Goal: Transaction & Acquisition: Subscribe to service/newsletter

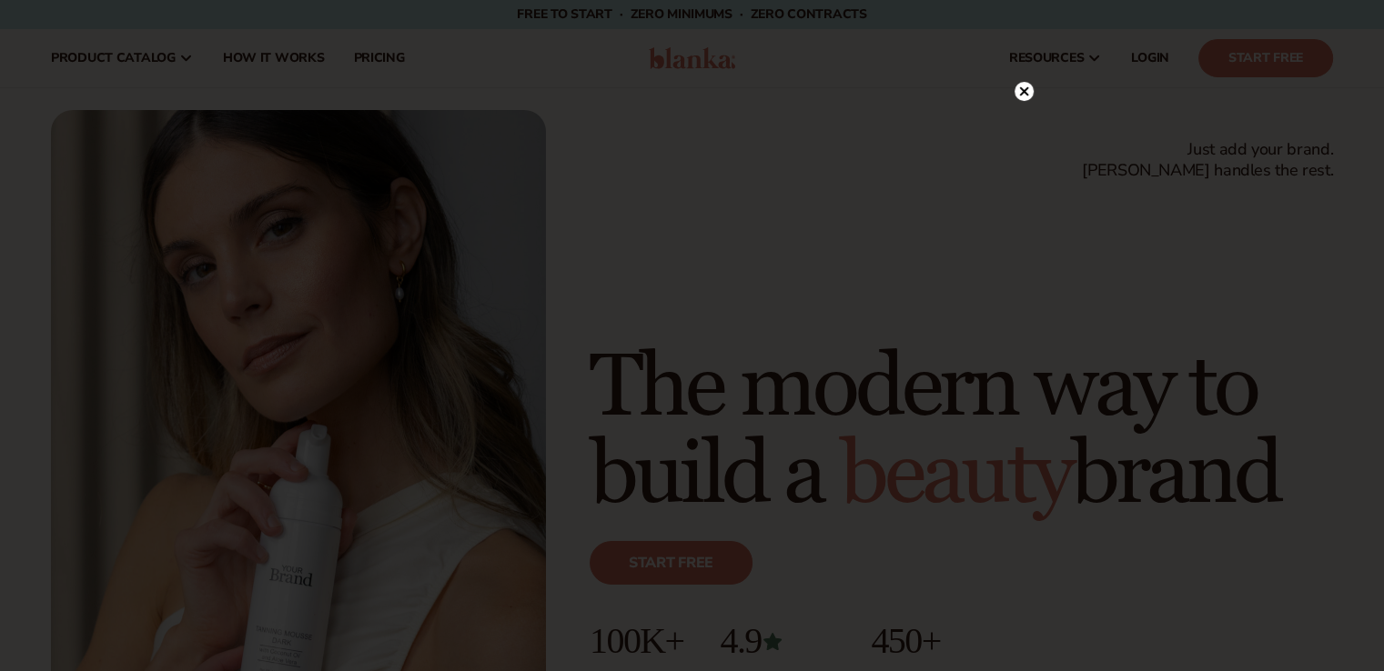
click at [1030, 86] on circle at bounding box center [1023, 91] width 19 height 19
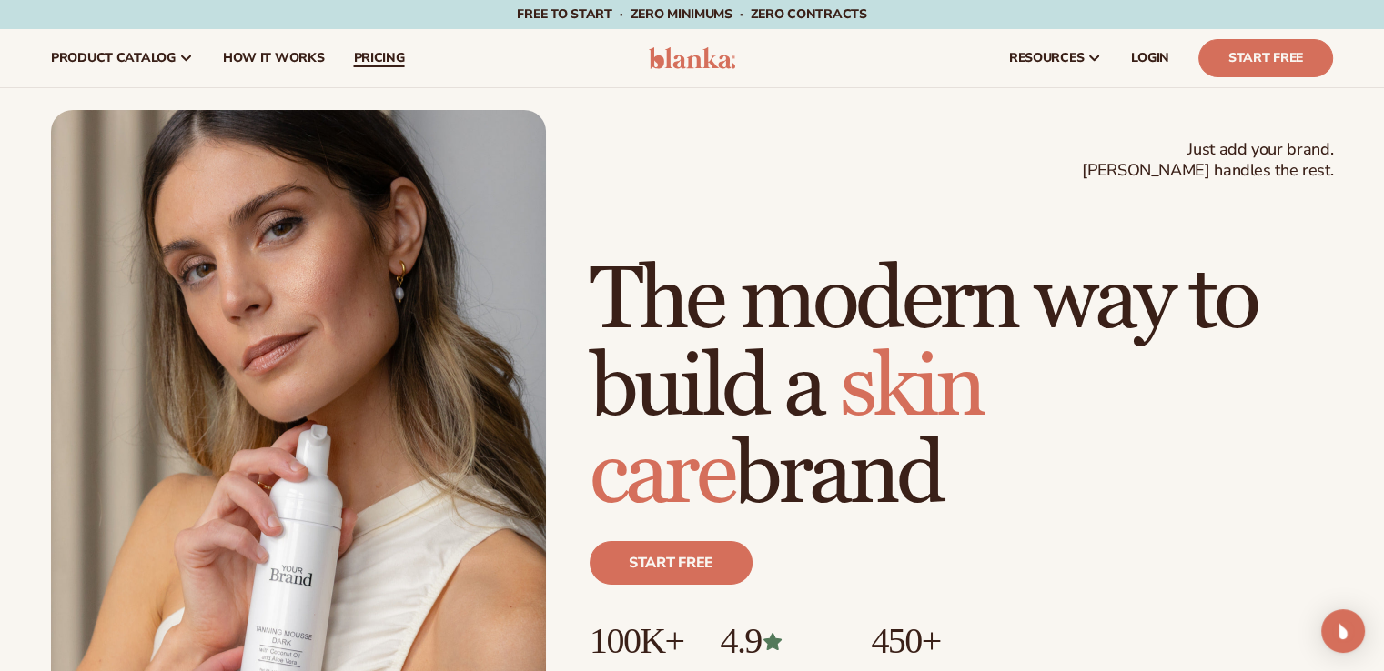
click at [401, 55] on link "pricing" at bounding box center [378, 58] width 80 height 58
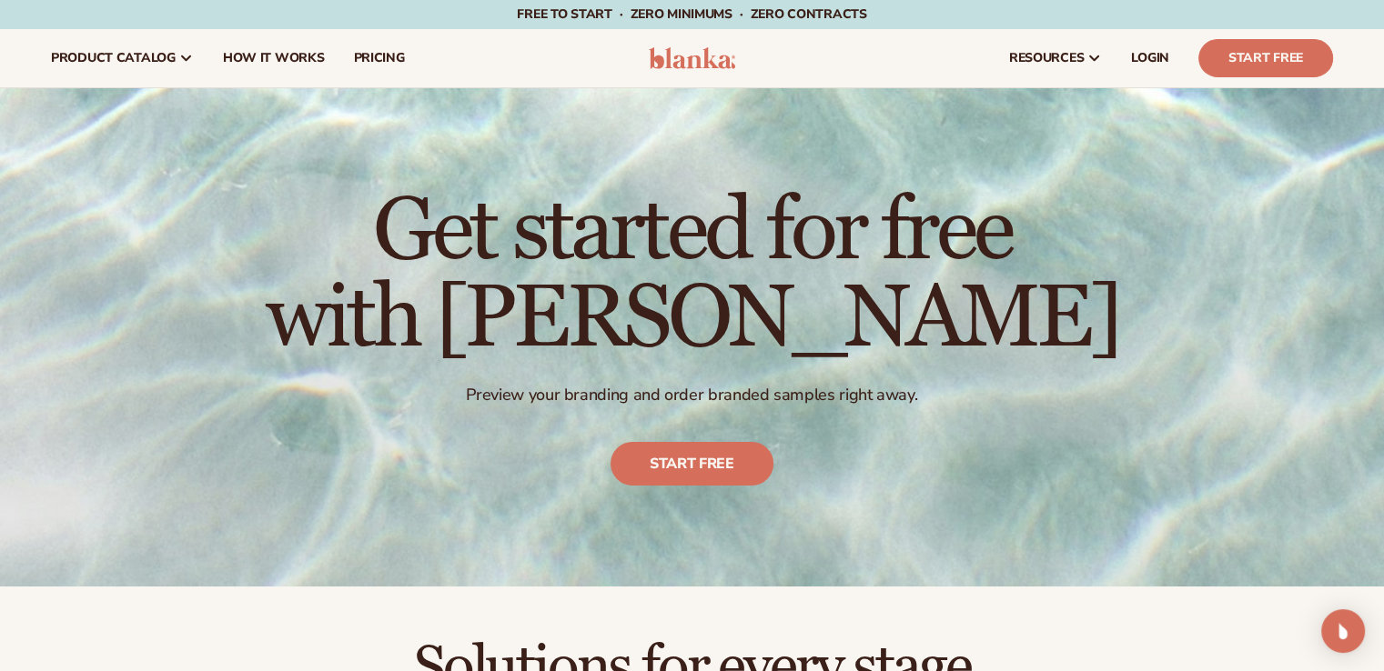
drag, startPoint x: 1397, startPoint y: 48, endPoint x: 1388, endPoint y: 53, distance: 9.4
click at [1383, 53] on html "Skip to content Free to start · ZERO minimums · ZERO contracts · Free to start …" at bounding box center [692, 335] width 1384 height 671
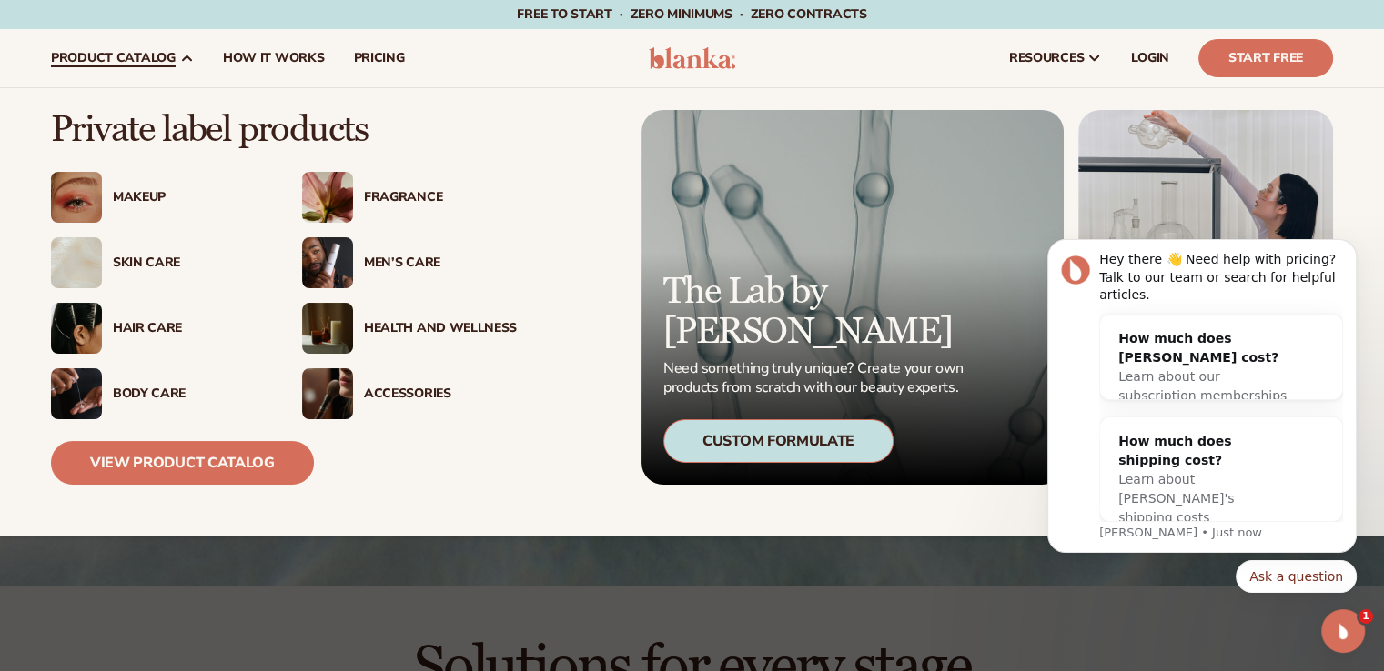
click at [147, 197] on div "Makeup" at bounding box center [189, 197] width 153 height 15
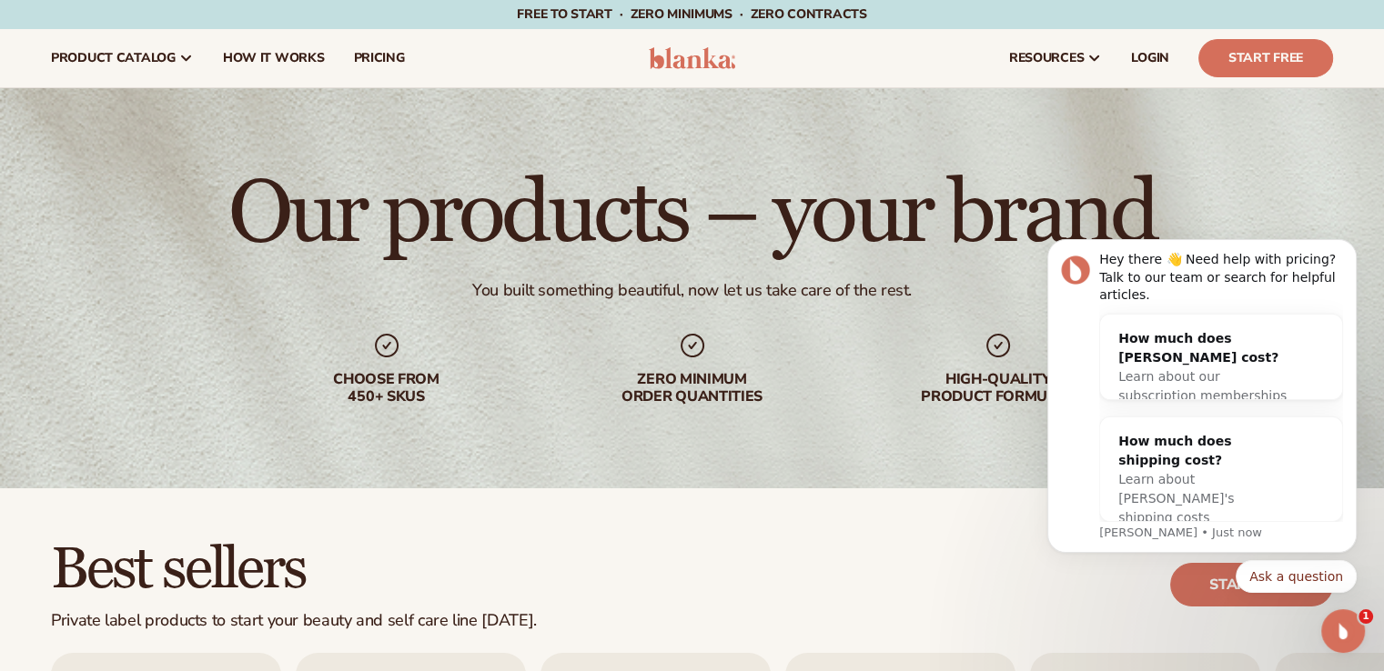
drag, startPoint x: 1397, startPoint y: 78, endPoint x: 1393, endPoint y: -28, distance: 106.5
click at [1384, 0] on html "Skip to content Free to start · ZERO minimums · ZERO contracts · Free to start …" at bounding box center [692, 335] width 1384 height 671
click at [1350, 250] on icon "Dismiss notification" at bounding box center [1352, 245] width 10 height 10
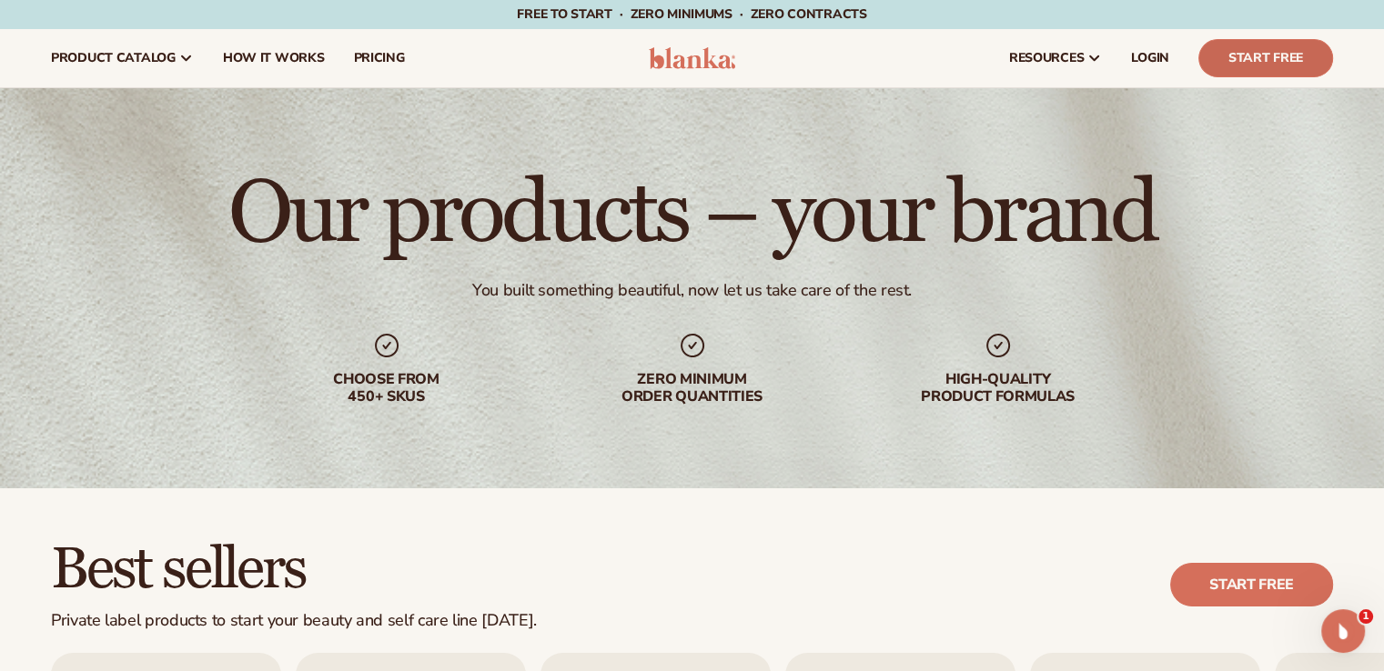
click at [1260, 61] on link "Start Free" at bounding box center [1265, 58] width 135 height 38
